Goal: Information Seeking & Learning: Obtain resource

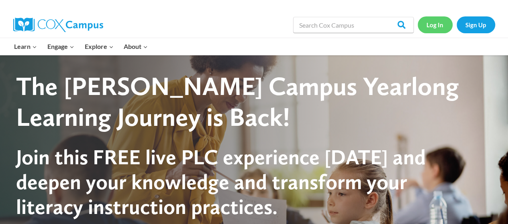
click at [441, 21] on link "Log In" at bounding box center [435, 24] width 35 height 16
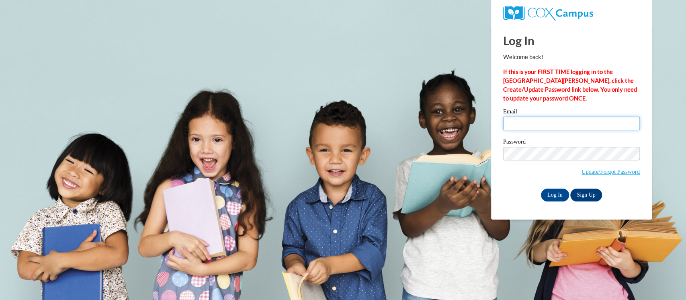
click at [524, 127] on input "Email" at bounding box center [571, 123] width 137 height 14
type input "nicholson.sophia.a@muscogee.k12.ga.us"
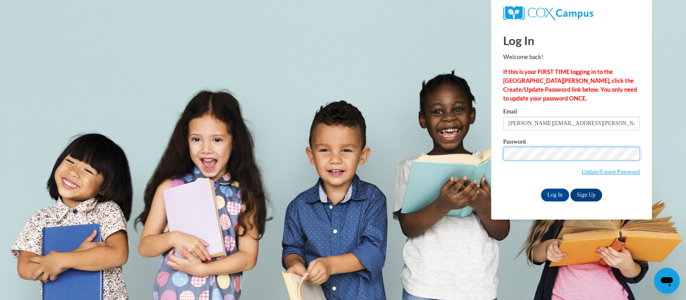
click at [541, 188] on input "Log In" at bounding box center [555, 194] width 28 height 13
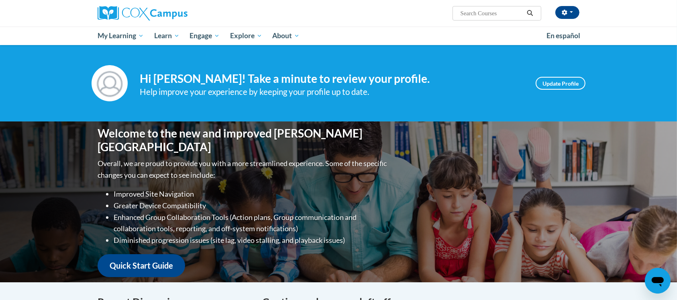
click at [481, 10] on input "Search..." at bounding box center [492, 13] width 64 height 10
type input "comprehension lesson template"
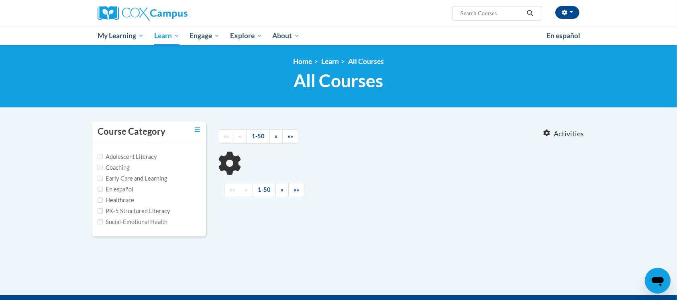
type input "comprehension lesson template"
click at [333, 195] on div "Course Category Adolescent Literacy Coaching Early Care and Learning En español…" at bounding box center [339, 184] width 506 height 126
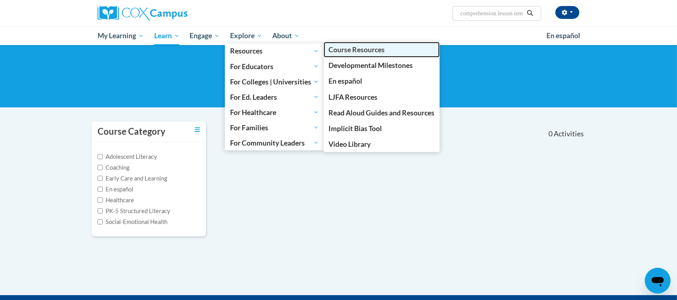
click at [382, 53] on span "Course Resources" at bounding box center [356, 49] width 56 height 8
